Goal: Communication & Community: Answer question/provide support

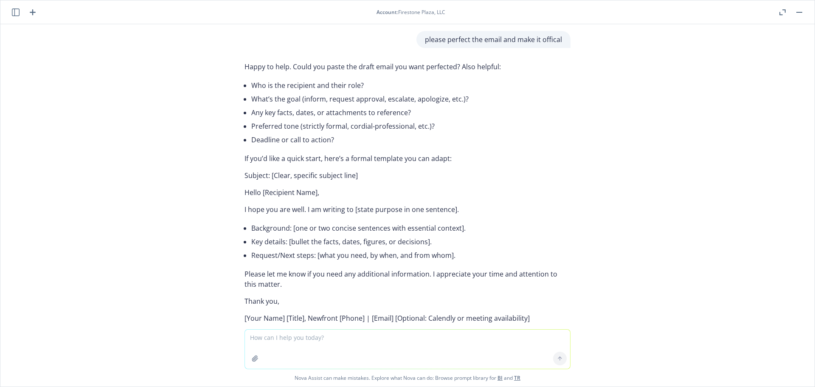
scroll to position [1899, 0]
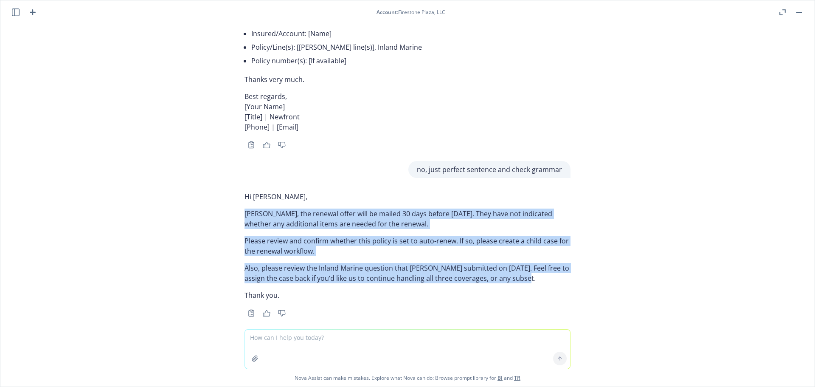
click at [205, 222] on div "please perfect the email and make it offical Happy to help. Could you paste the…" at bounding box center [407, 176] width 814 height 305
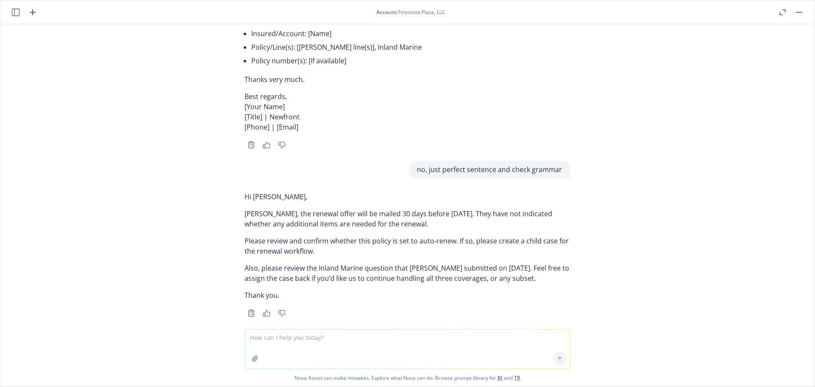
click at [287, 340] on textarea at bounding box center [407, 348] width 325 height 39
paste textarea "Hi [PERSON_NAME], according to insured, they just send the check last night and…"
type textarea "Hi [PERSON_NAME], according to insured, they just send the check last night and…"
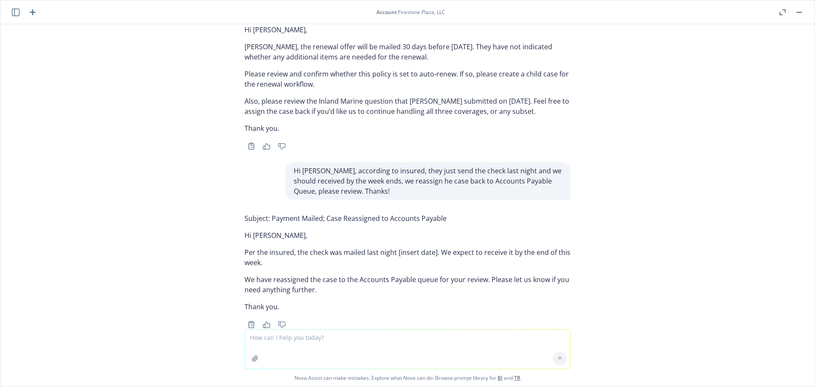
scroll to position [2078, 0]
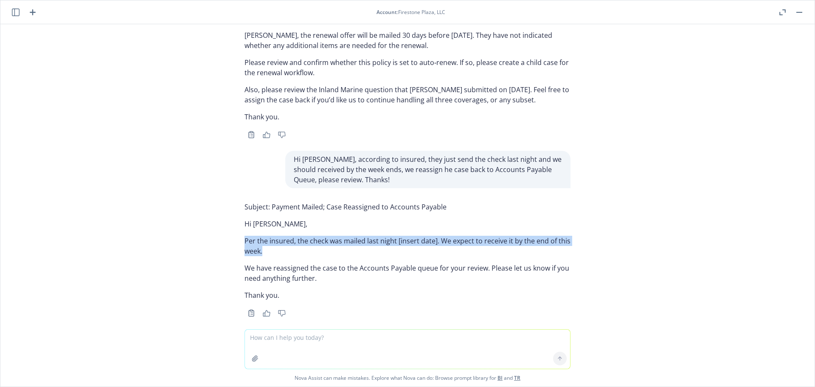
drag, startPoint x: 233, startPoint y: 231, endPoint x: 326, endPoint y: 239, distance: 93.8
click at [326, 239] on div "Subject: Payment Mailed; Case Reassigned to Accounts Payable Hi [PERSON_NAME], …" at bounding box center [408, 258] width 340 height 121
click at [318, 244] on p "Per the insured, the check was mailed last night [insert date]. We expect to re…" at bounding box center [408, 246] width 326 height 20
drag, startPoint x: 291, startPoint y: 230, endPoint x: 388, endPoint y: 233, distance: 97.7
click at [388, 236] on p "Per the insured, the check was mailed last night [insert date]. We expect to re…" at bounding box center [408, 246] width 326 height 20
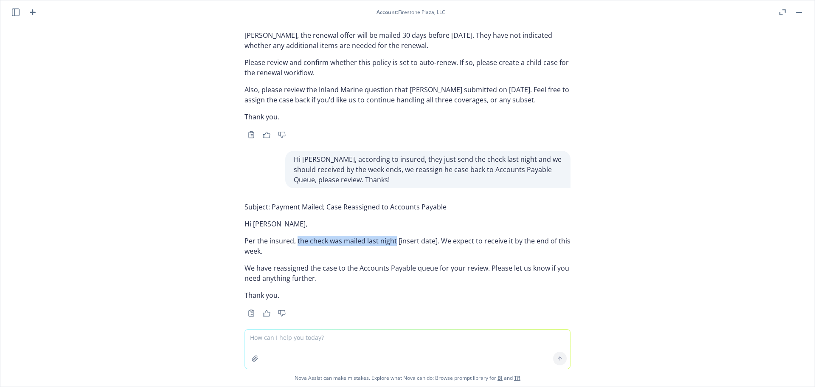
copy p "the check was mailed last night"
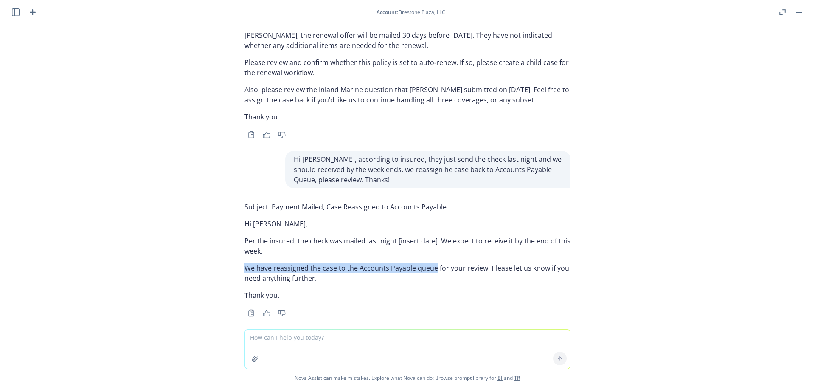
drag, startPoint x: 236, startPoint y: 258, endPoint x: 428, endPoint y: 256, distance: 191.9
click at [428, 256] on div "Subject: Payment Mailed; Case Reassigned to Accounts Payable Hi [PERSON_NAME], …" at bounding box center [408, 258] width 340 height 121
copy p "We have reassigned the case to the Accounts Payable queue"
